Goal: Navigation & Orientation: Find specific page/section

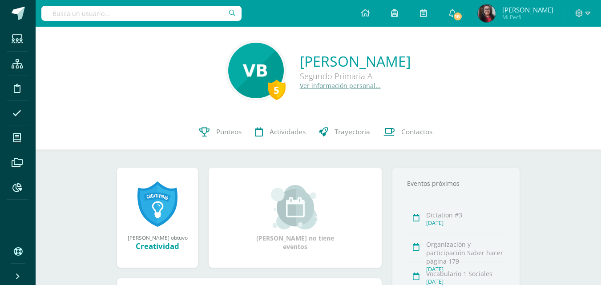
click at [97, 12] on input "text" at bounding box center [141, 13] width 200 height 15
type input "Ericka Gonzalez"
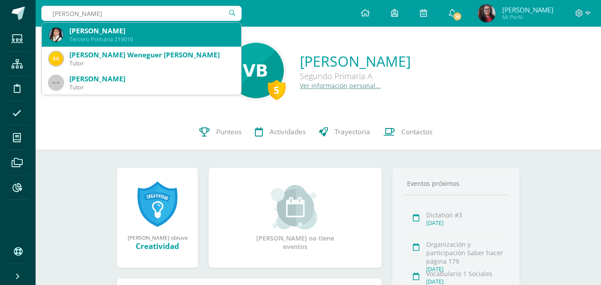
click at [102, 33] on div "Jimena Ericka Haydée González Enamorado" at bounding box center [151, 30] width 164 height 9
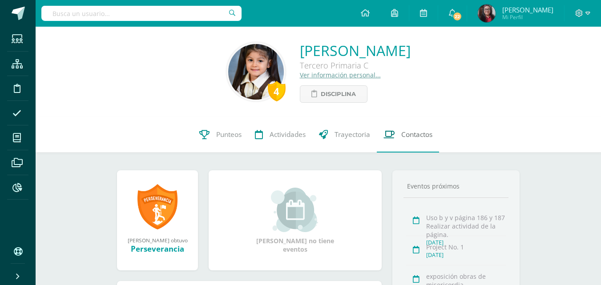
click at [418, 140] on link "Contactos" at bounding box center [408, 135] width 62 height 36
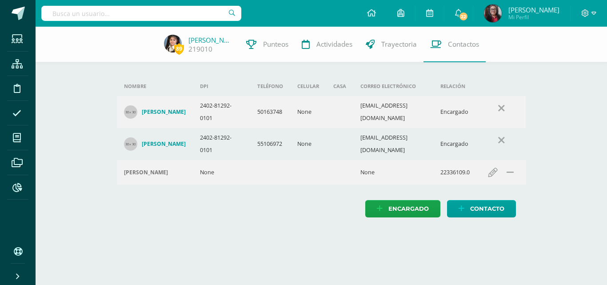
click at [119, 10] on input "text" at bounding box center [141, 13] width 200 height 15
type input "[PERSON_NAME]"
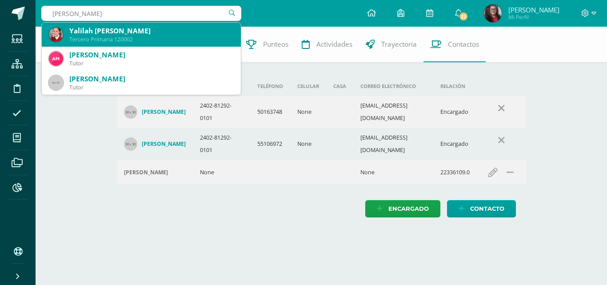
click at [128, 33] on div "Yalilah [PERSON_NAME]" at bounding box center [151, 30] width 164 height 9
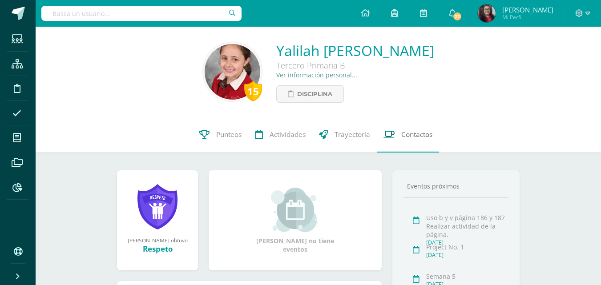
click at [413, 138] on span "Contactos" at bounding box center [416, 134] width 31 height 9
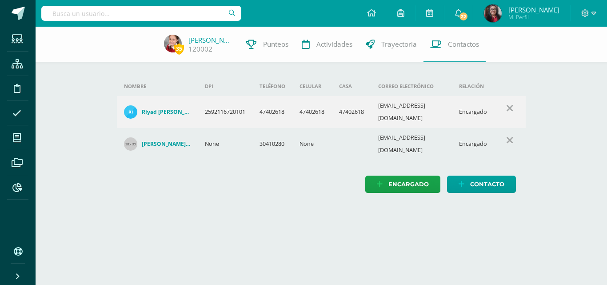
click at [168, 12] on input "text" at bounding box center [141, 13] width 200 height 15
type input "Ericka Gonzalez"
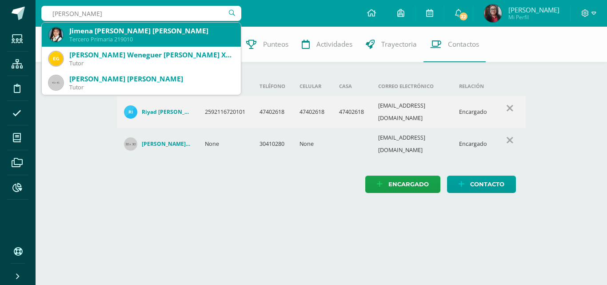
click at [139, 36] on div "Tercero Primaria 219010" at bounding box center [151, 40] width 164 height 8
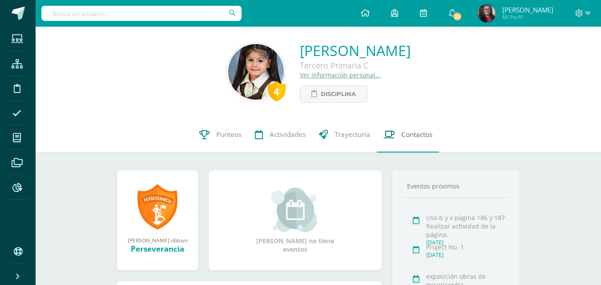
click at [421, 144] on link "Contactos" at bounding box center [408, 135] width 62 height 36
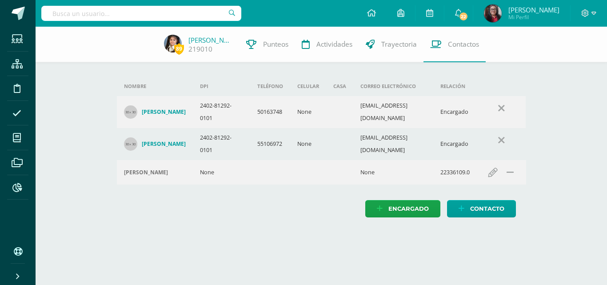
click at [172, 11] on input "text" at bounding box center [141, 13] width 200 height 15
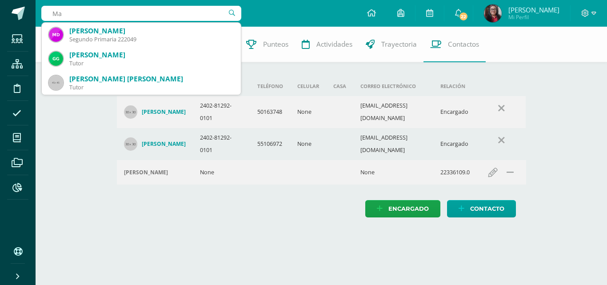
type input "M"
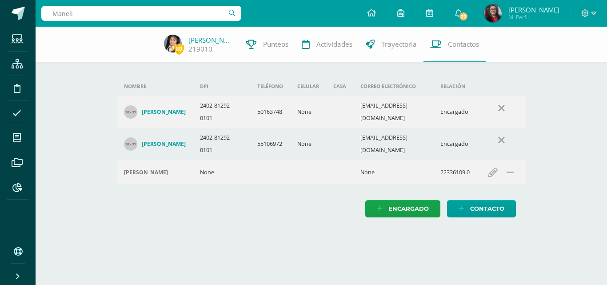
type input "[PERSON_NAME]"
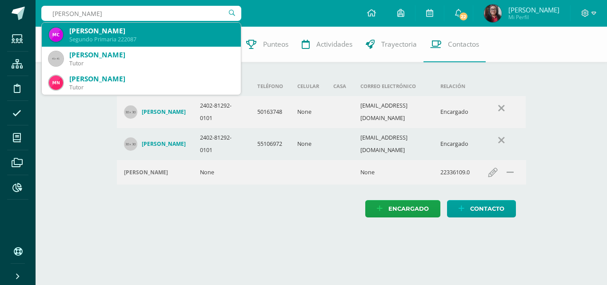
click at [140, 35] on div "[PERSON_NAME]" at bounding box center [151, 30] width 164 height 9
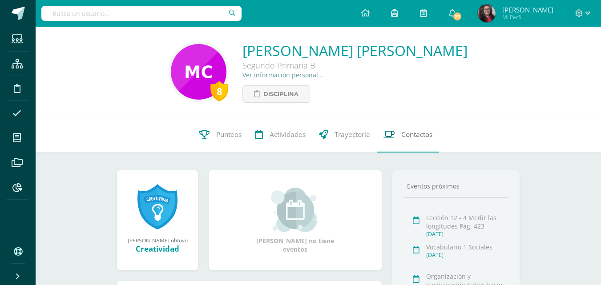
click at [433, 141] on link "Contactos" at bounding box center [408, 135] width 62 height 36
